Goal: Task Accomplishment & Management: Understand process/instructions

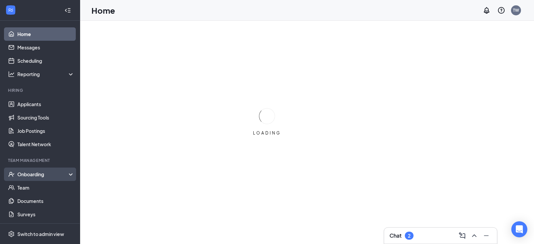
click at [24, 174] on div "Onboarding" at bounding box center [42, 174] width 51 height 7
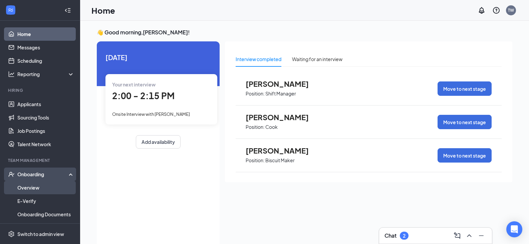
click at [44, 189] on link "Overview" at bounding box center [45, 187] width 57 height 13
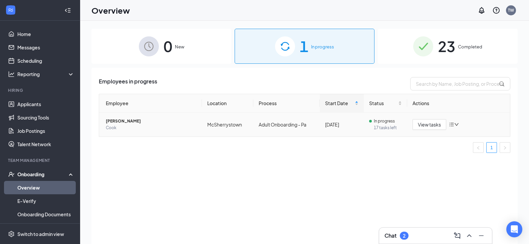
click at [145, 129] on span "Cook" at bounding box center [151, 127] width 91 height 7
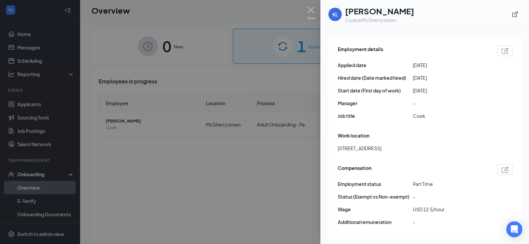
scroll to position [400, 0]
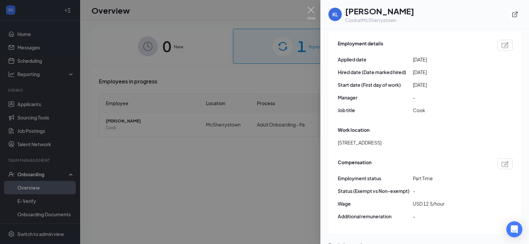
drag, startPoint x: 206, startPoint y: 195, endPoint x: 418, endPoint y: 103, distance: 230.9
click at [206, 195] on div at bounding box center [264, 122] width 529 height 244
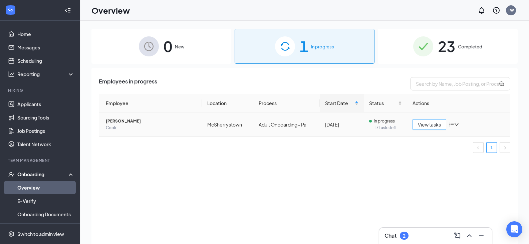
click at [429, 124] on span "View tasks" at bounding box center [429, 124] width 23 height 7
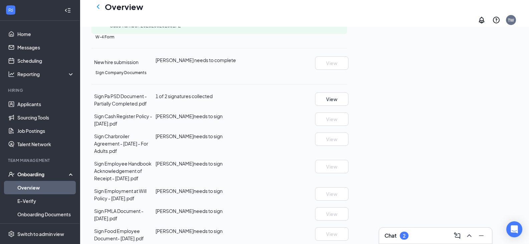
scroll to position [233, 0]
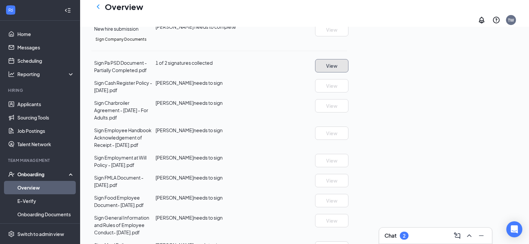
click at [348, 72] on button "View" at bounding box center [331, 65] width 33 height 13
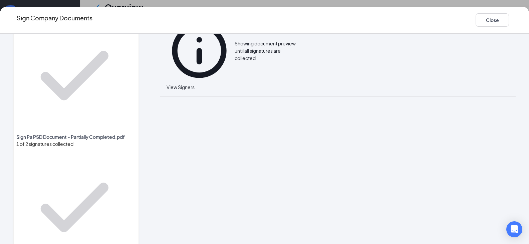
scroll to position [0, 0]
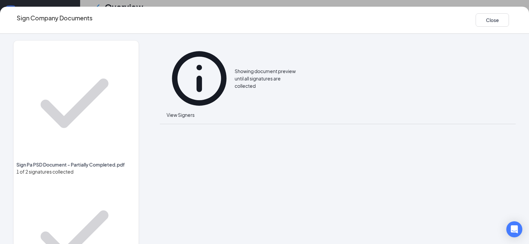
click at [53, 161] on span "Sign Pa PSD Document - Partially Completed.pdf" at bounding box center [75, 164] width 119 height 7
click at [182, 112] on span "View Signers" at bounding box center [180, 115] width 28 height 6
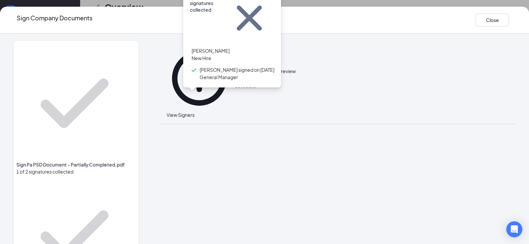
click at [365, 22] on div "Sign Company Documents Close" at bounding box center [264, 19] width 529 height 13
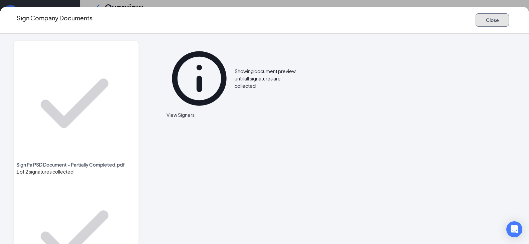
click at [477, 14] on button "Close" at bounding box center [491, 19] width 33 height 13
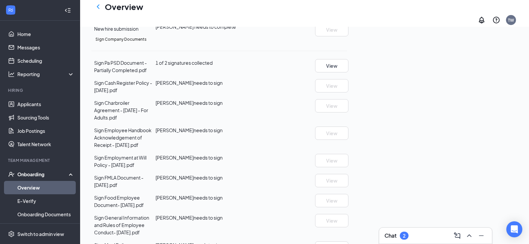
click at [141, 36] on div "W-4 Form New hire submission [PERSON_NAME] needs to complete View" at bounding box center [218, 19] width 255 height 36
click at [141, 36] on div "New hire submission [PERSON_NAME] needs to complete View" at bounding box center [218, 29] width 255 height 13
click at [236, 30] on span "[PERSON_NAME] needs to complete" at bounding box center [195, 27] width 80 height 6
click at [138, 32] on span "New hire submission" at bounding box center [116, 29] width 44 height 6
